Goal: Check status: Check status

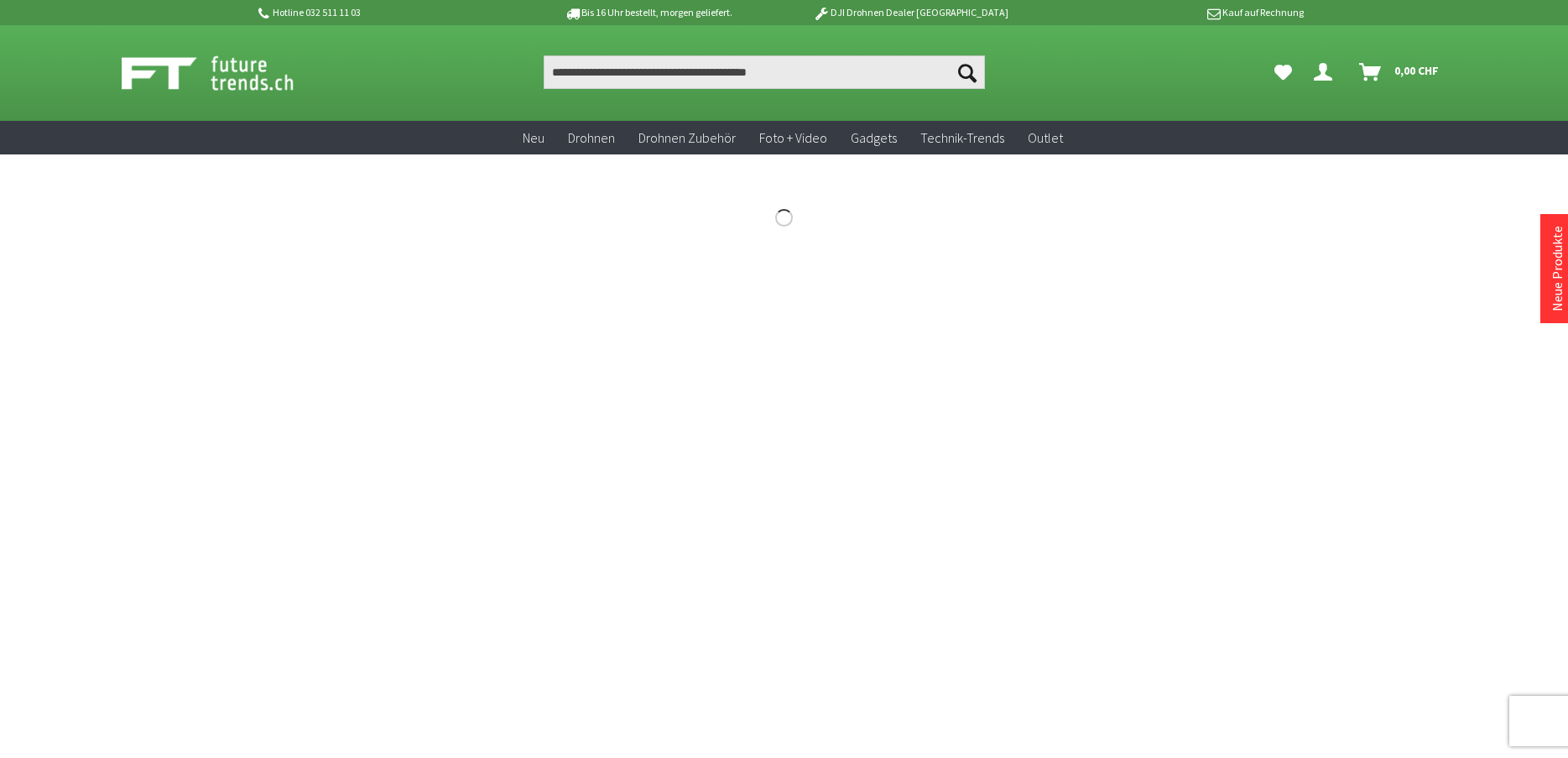
click at [1322, 69] on icon "Dein Konto" at bounding box center [1323, 65] width 18 height 14
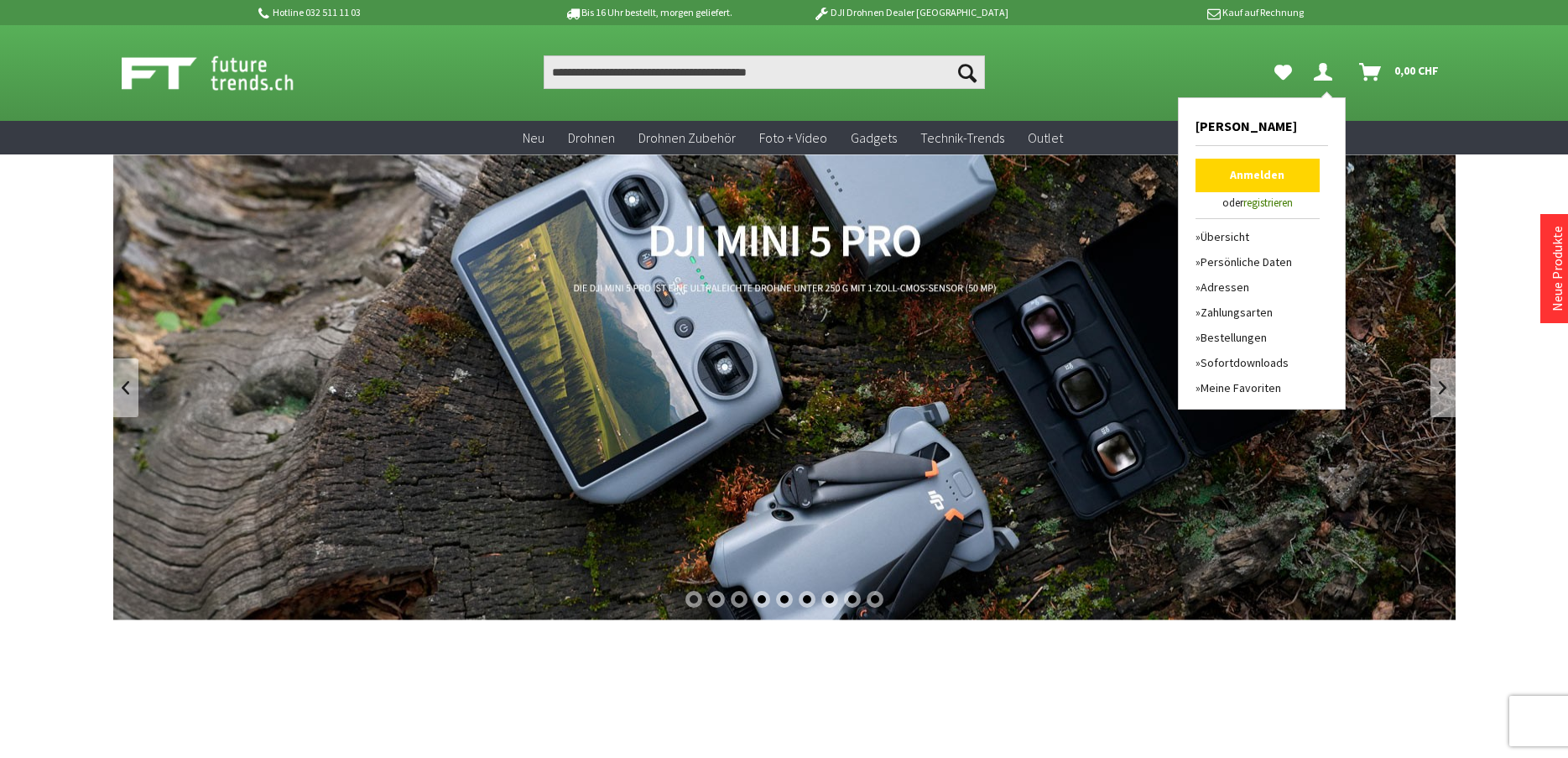
click at [1254, 170] on link "Anmelden" at bounding box center [1258, 175] width 124 height 33
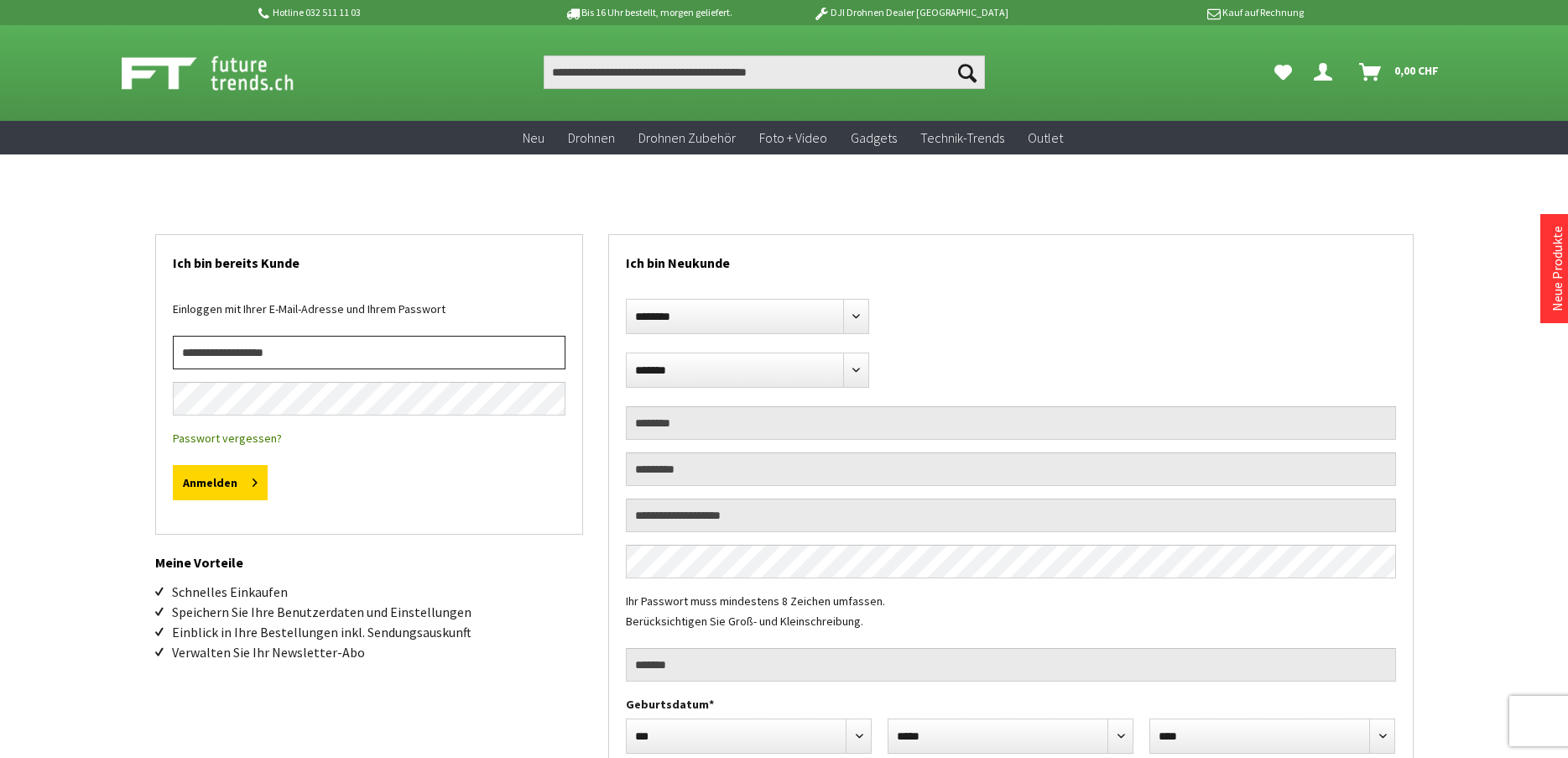
click at [454, 361] on input "email" at bounding box center [369, 352] width 393 height 33
type input "**********"
click at [173, 465] on button "Anmelden" at bounding box center [220, 482] width 95 height 35
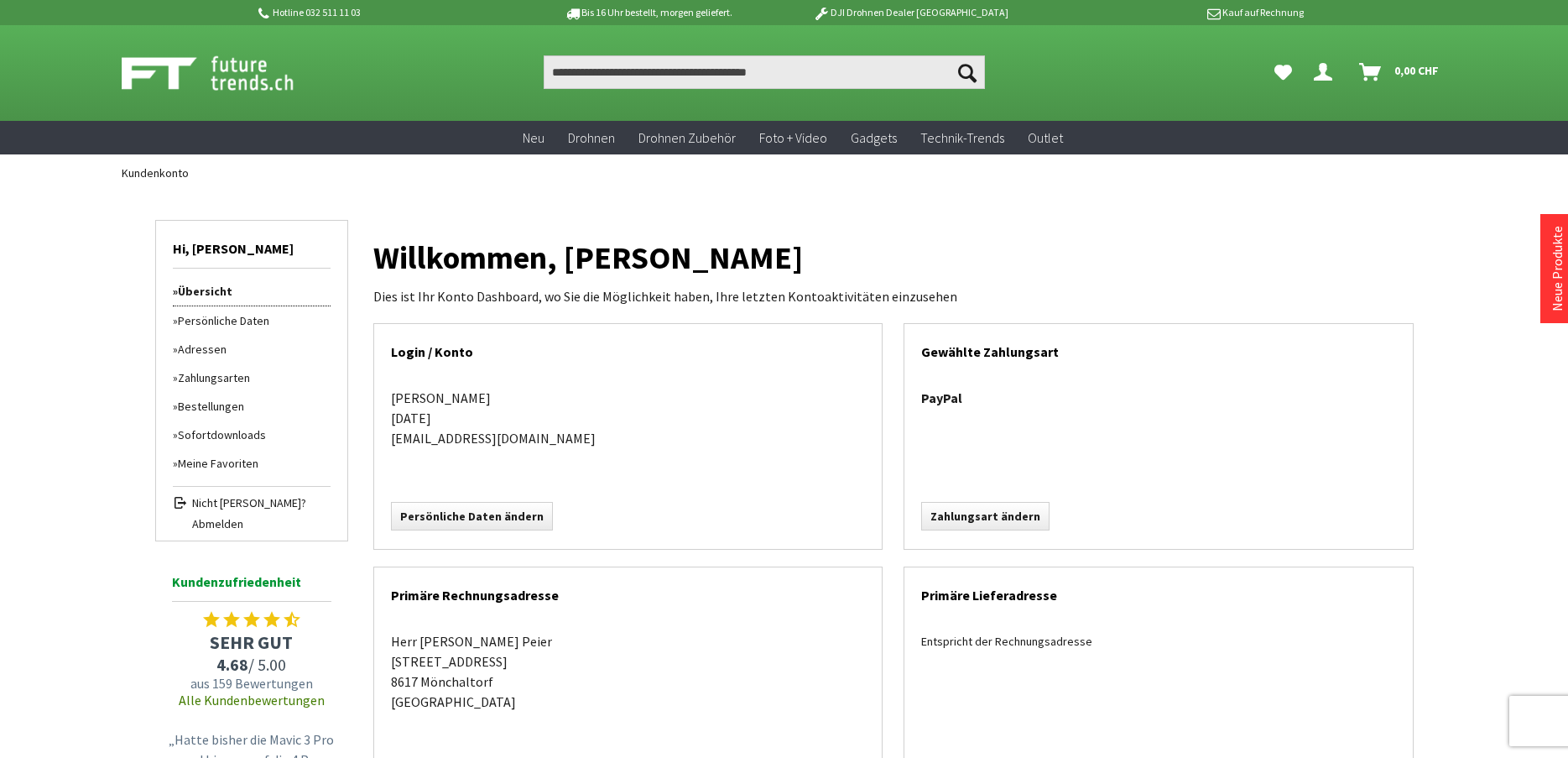
click at [209, 405] on link "Bestellungen" at bounding box center [251, 406] width 158 height 29
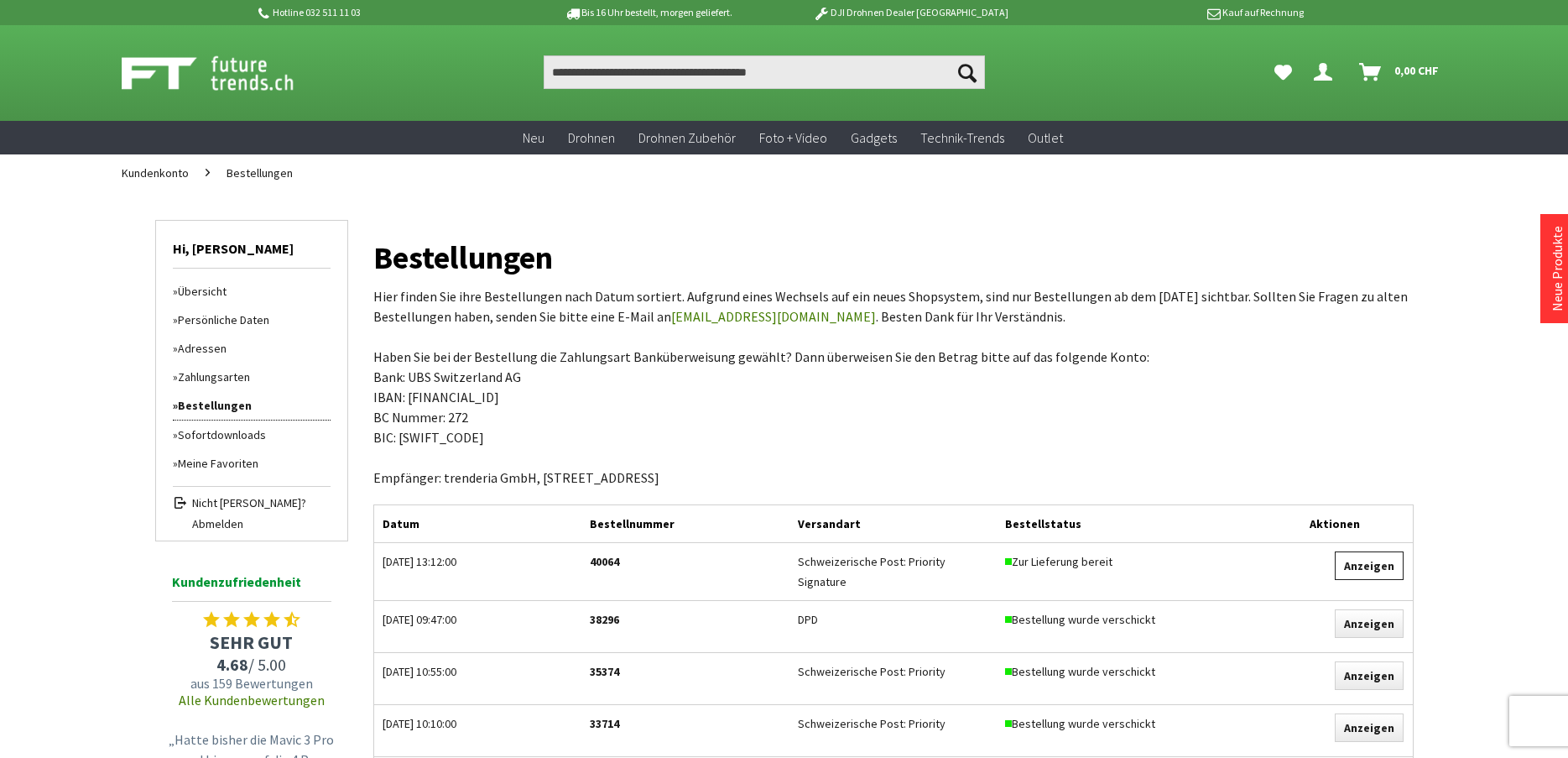
click at [1383, 565] on link "Anzeigen" at bounding box center [1370, 566] width 68 height 29
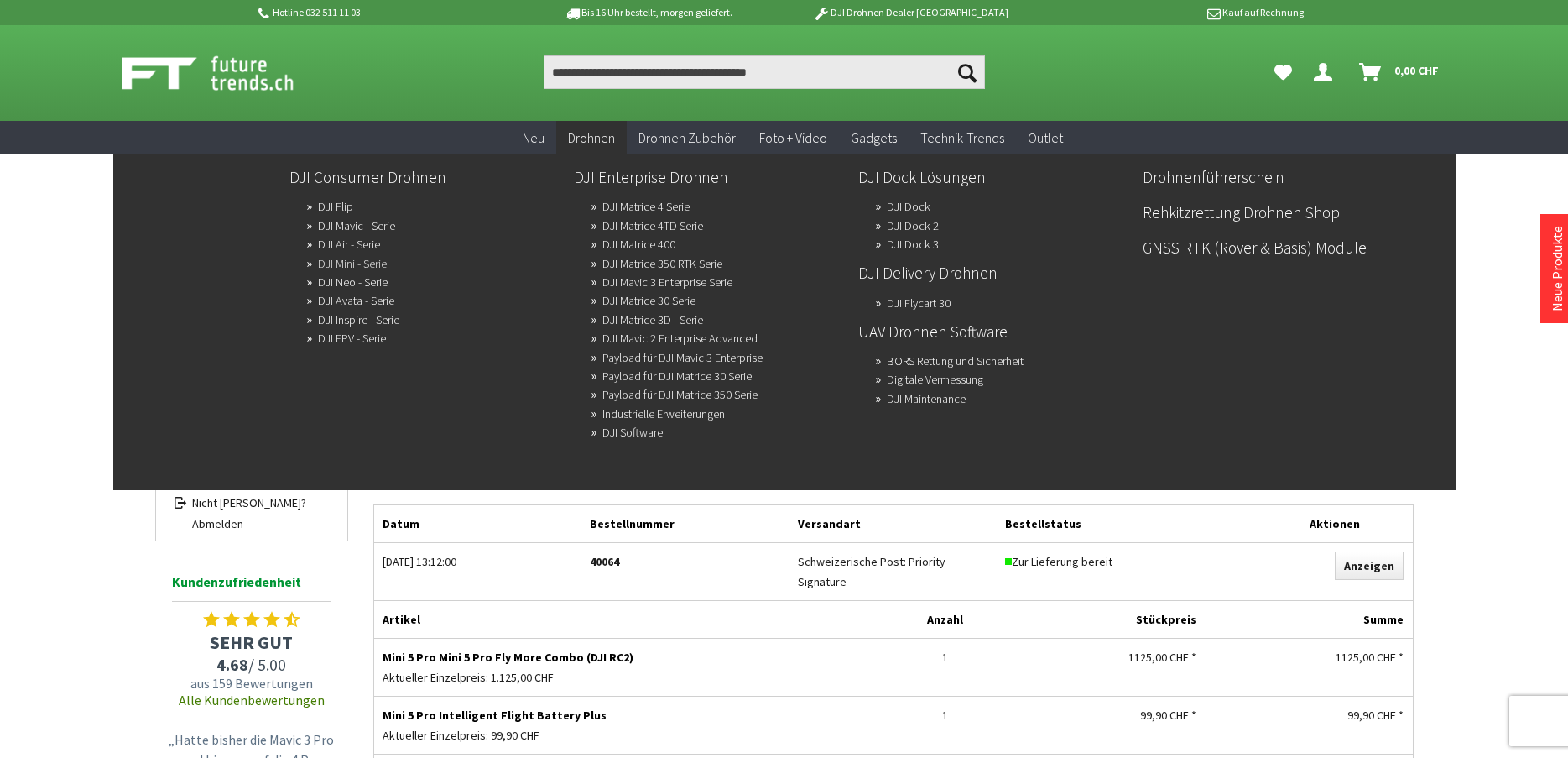
click at [358, 260] on link "DJI Mini - Serie" at bounding box center [352, 263] width 68 height 23
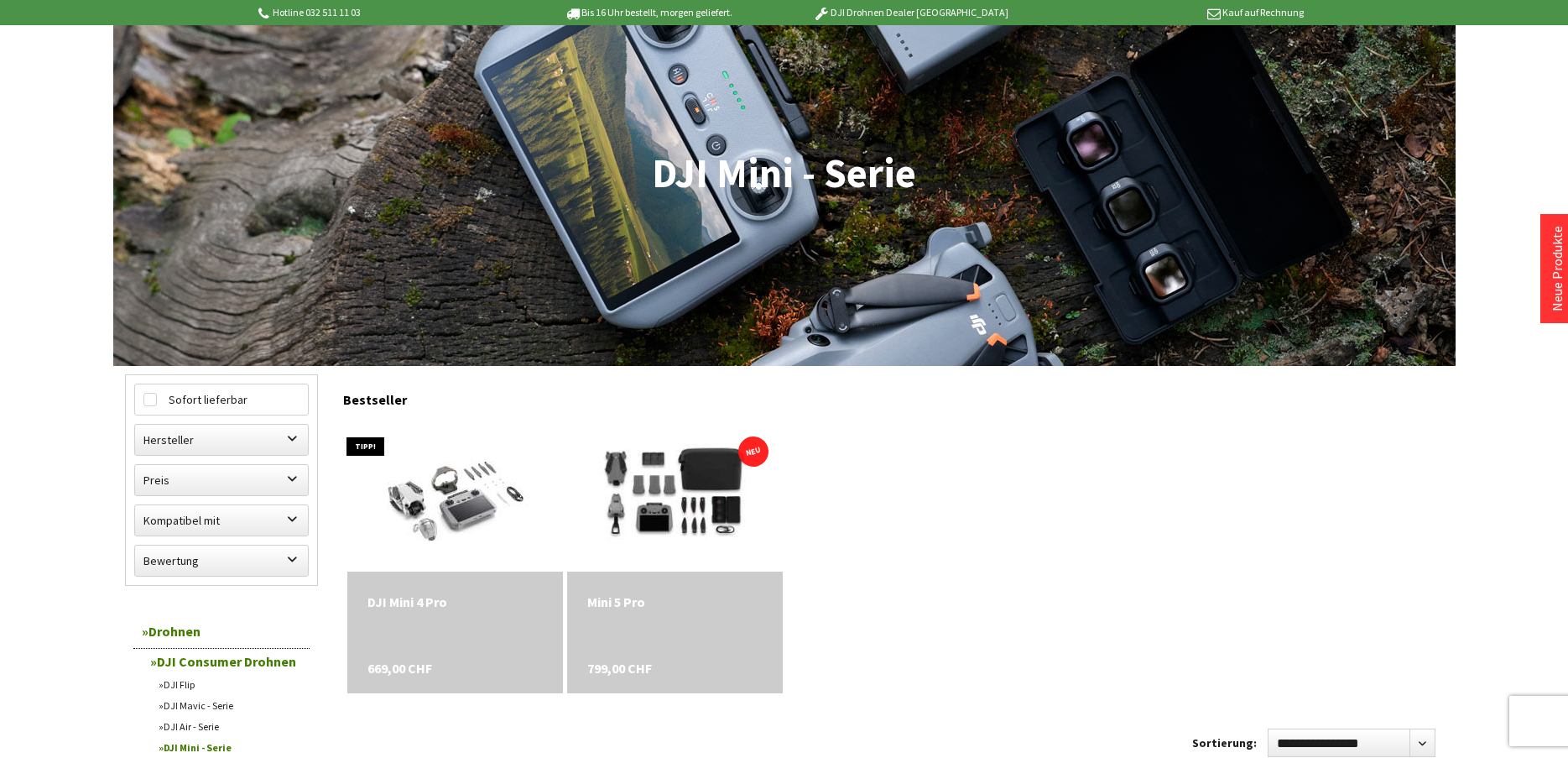
scroll to position [251, 0]
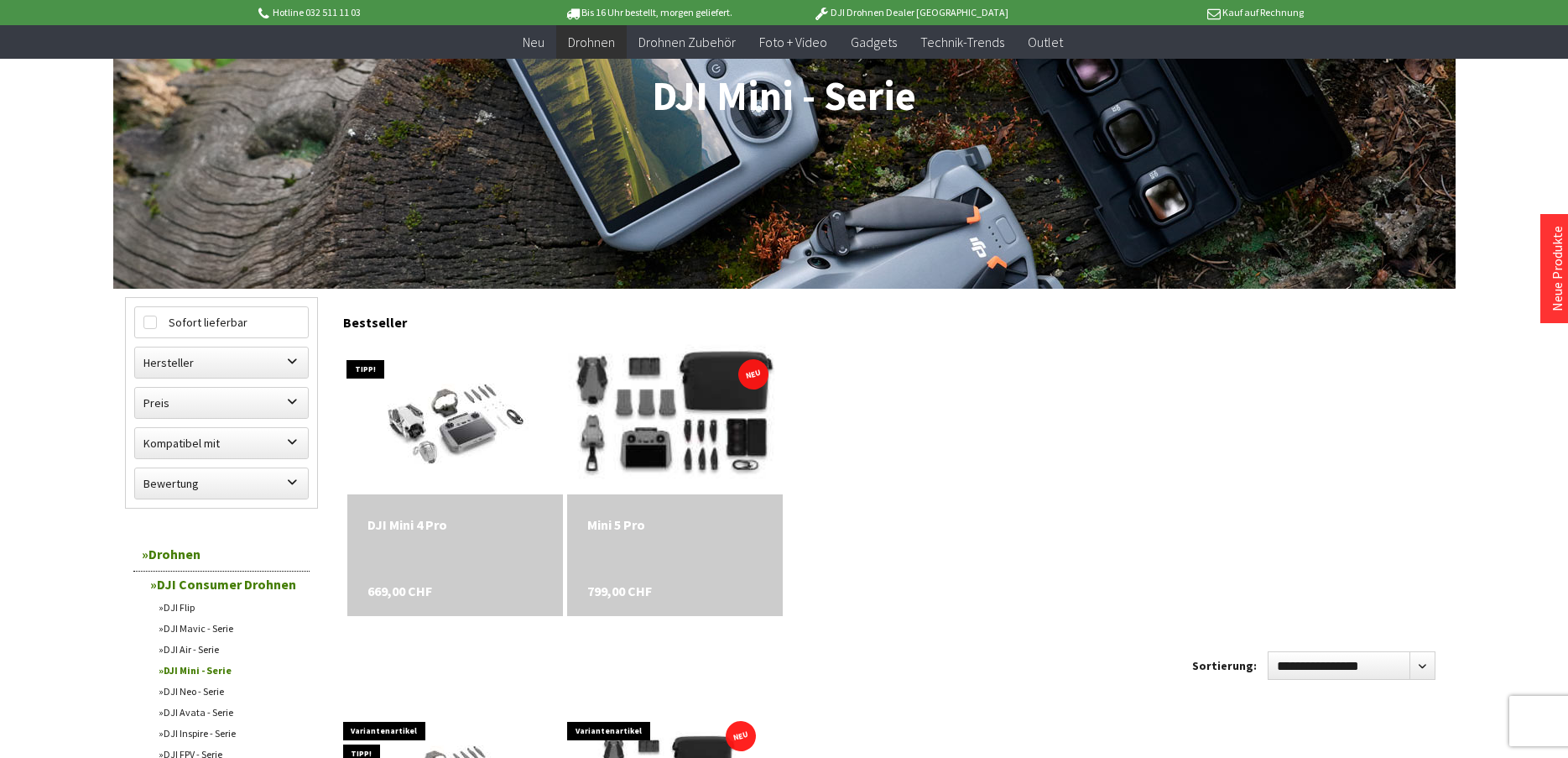
click at [690, 409] on img at bounding box center [675, 418] width 302 height 201
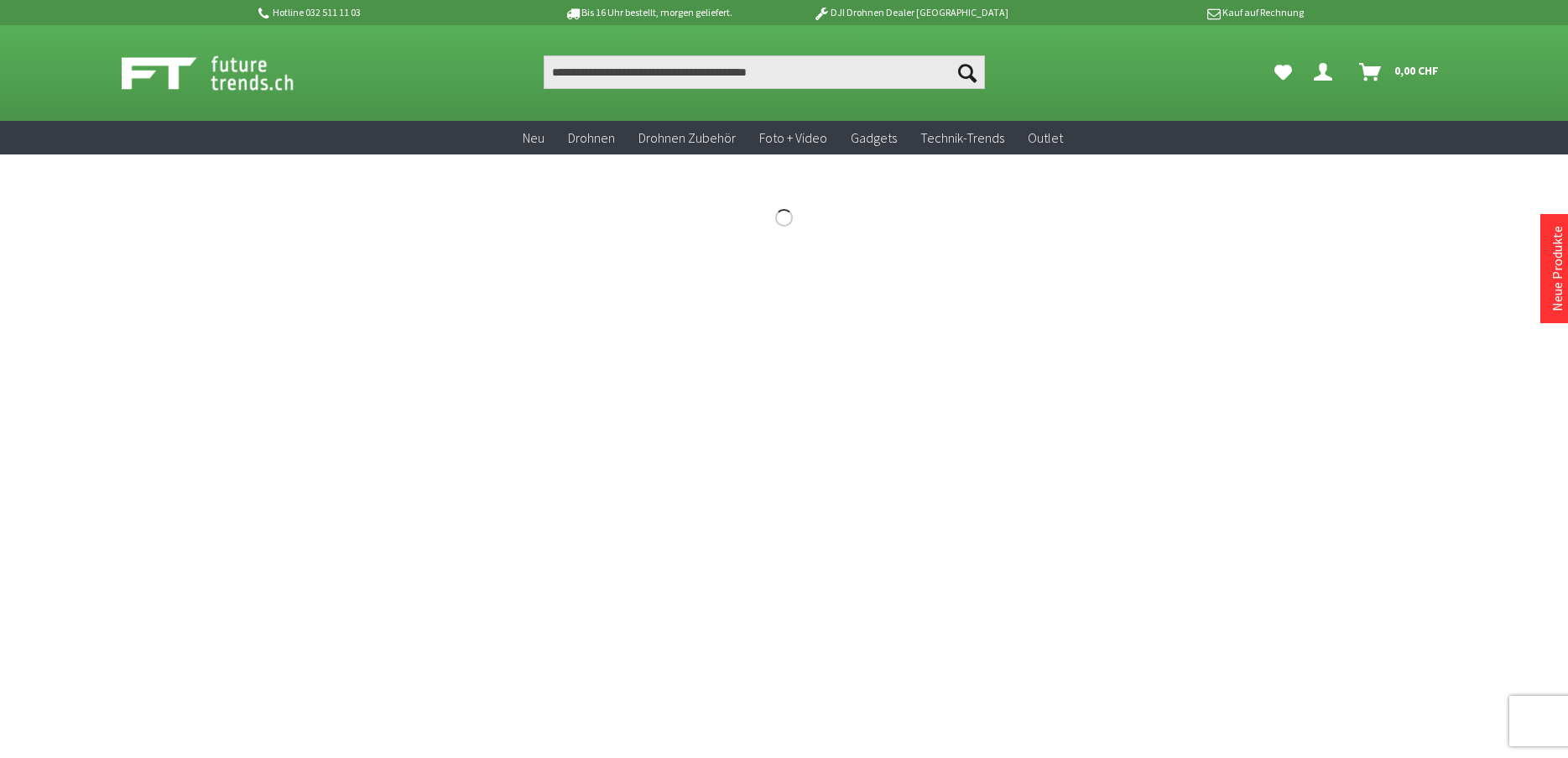
click at [1321, 72] on icon "Hi, Matthias - Dein Konto" at bounding box center [1323, 65] width 18 height 14
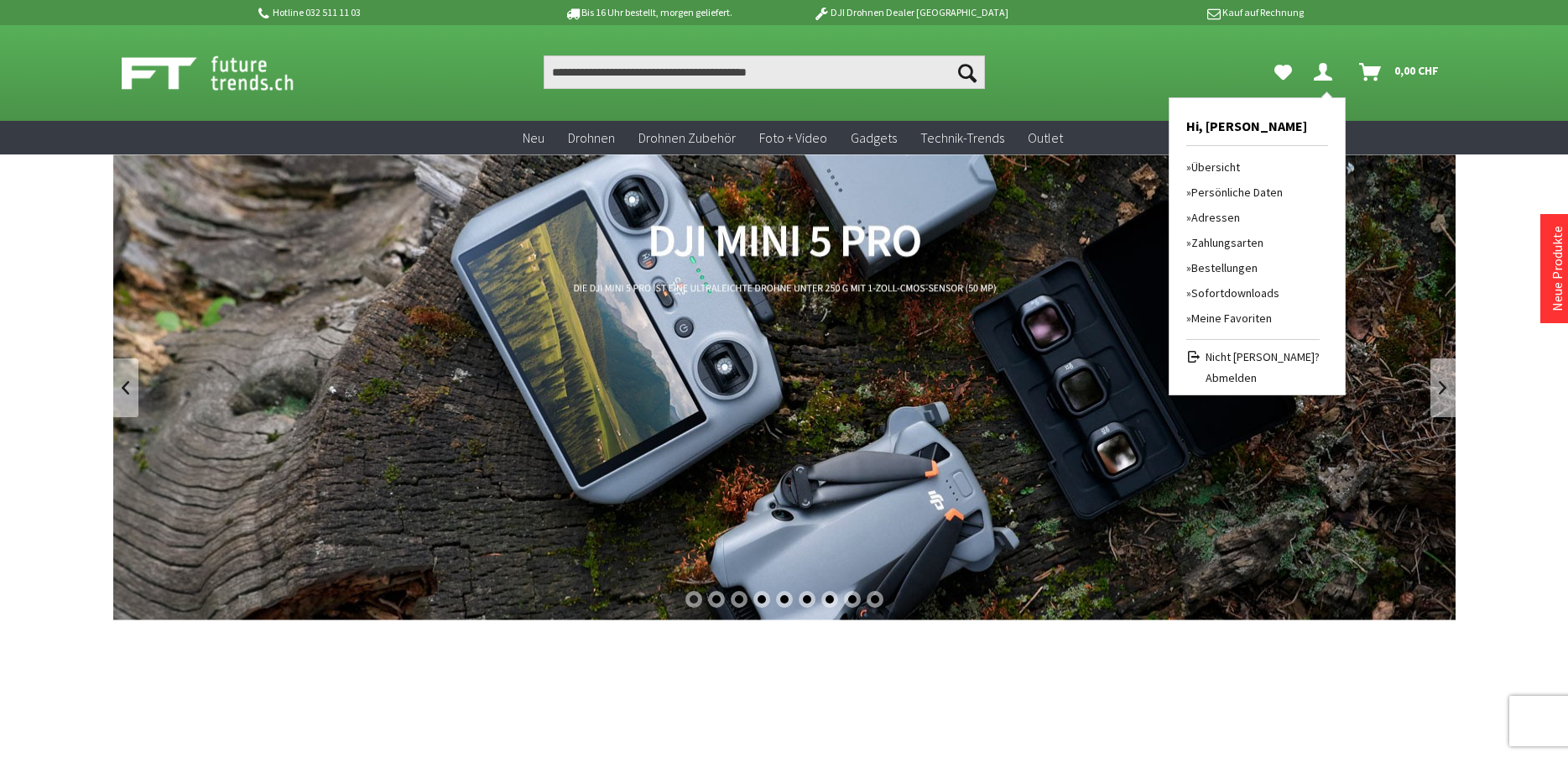
click at [1217, 267] on link "Bestellungen" at bounding box center [1253, 268] width 133 height 25
